Goal: Task Accomplishment & Management: Manage account settings

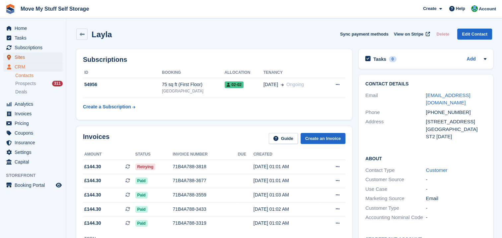
click at [33, 56] on span "Sites" at bounding box center [35, 56] width 40 height 9
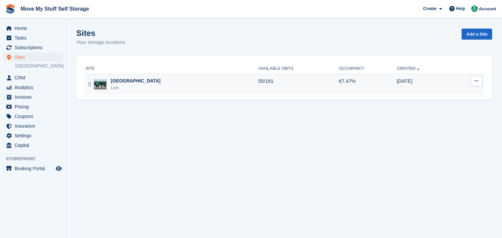
click at [101, 85] on img at bounding box center [100, 84] width 13 height 10
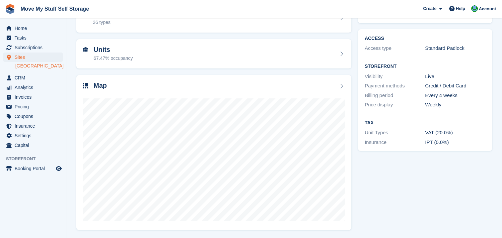
scroll to position [45, 0]
click at [341, 87] on icon at bounding box center [341, 85] width 7 height 5
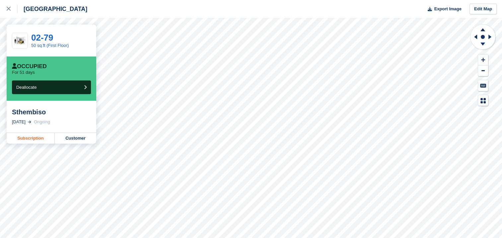
click at [40, 139] on link "Subscription" at bounding box center [31, 138] width 48 height 11
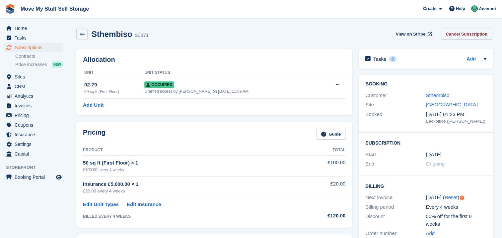
click at [455, 36] on link "Cancel Subscription" at bounding box center [466, 34] width 51 height 11
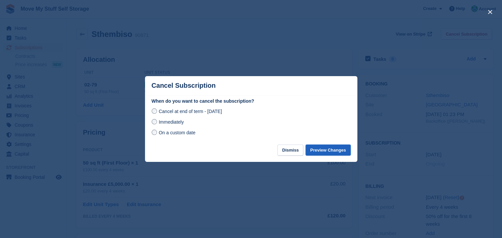
click at [325, 152] on button "Preview Changes" at bounding box center [328, 149] width 45 height 11
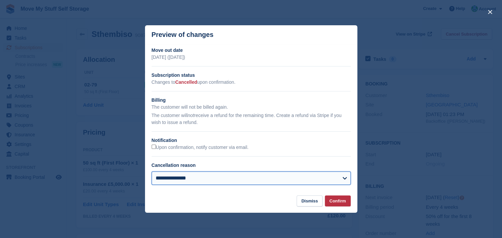
click at [345, 179] on select "**********" at bounding box center [251, 177] width 199 height 13
select select "**********"
click at [152, 172] on select "**********" at bounding box center [251, 177] width 199 height 13
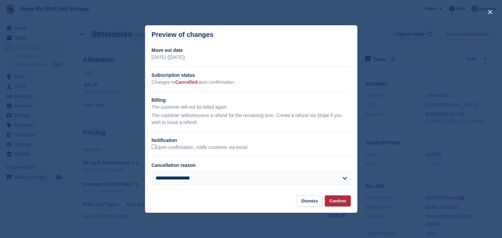
click at [340, 202] on button "Confirm" at bounding box center [338, 200] width 26 height 11
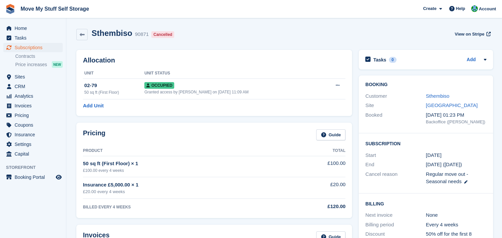
click at [364, 35] on div "Sthembiso 90871 Cancelled View on Stripe" at bounding box center [284, 35] width 416 height 12
click at [336, 87] on icon at bounding box center [338, 85] width 4 height 4
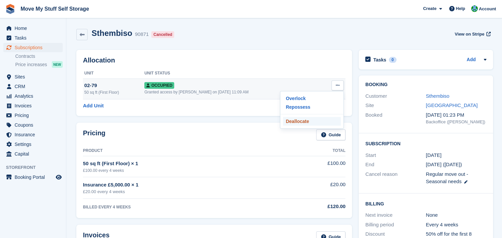
click at [308, 122] on p "Deallocate" at bounding box center [312, 121] width 58 height 9
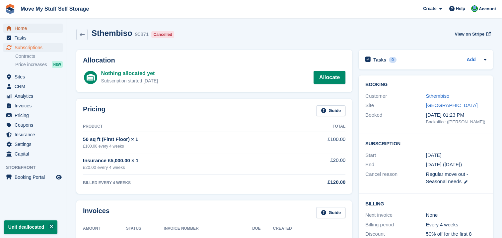
click at [12, 28] on span "menu" at bounding box center [9, 28] width 8 height 8
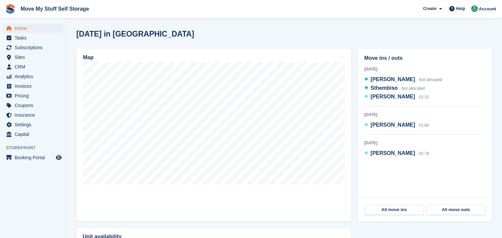
scroll to position [169, 0]
